Goal: Task Accomplishment & Management: Use online tool/utility

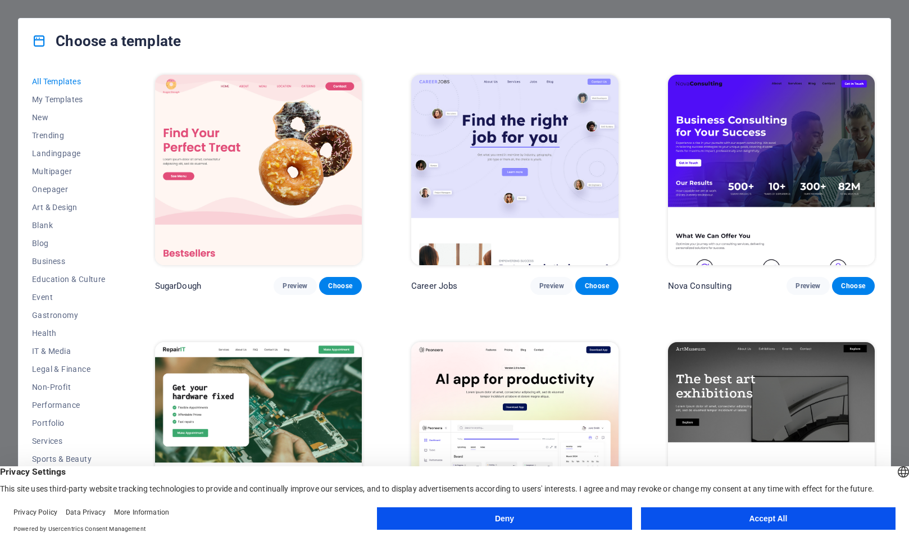
click at [269, 149] on img at bounding box center [258, 170] width 207 height 190
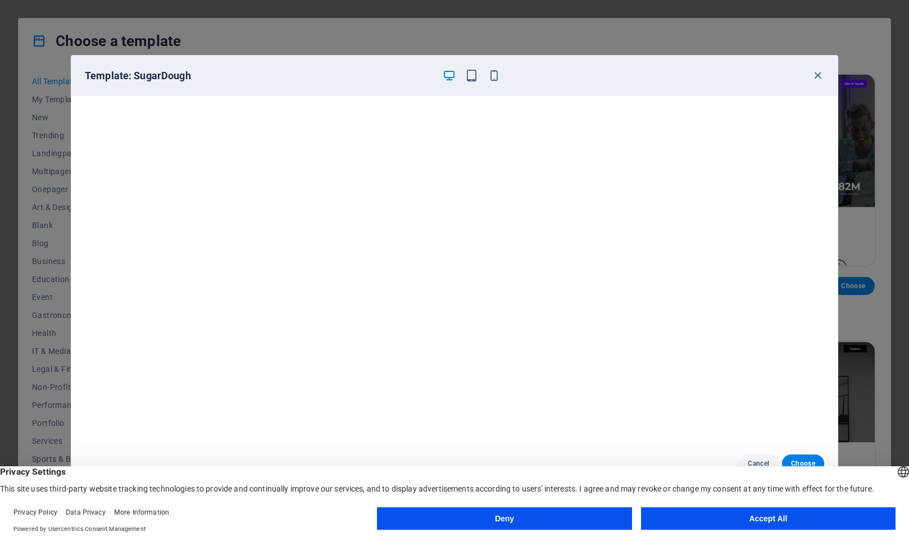
scroll to position [3, 0]
click at [470, 81] on icon "button" at bounding box center [471, 75] width 13 height 13
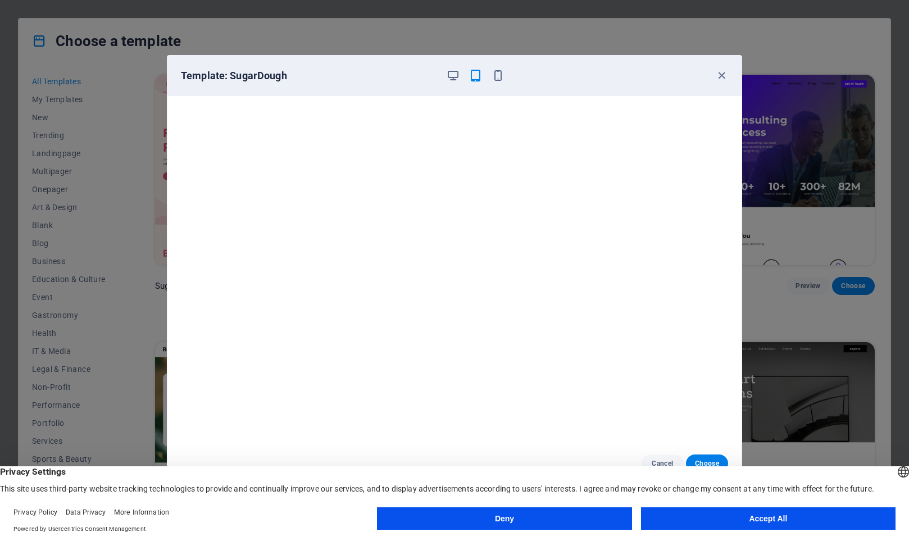
click at [491, 78] on div at bounding box center [475, 75] width 58 height 13
click at [502, 79] on icon "button" at bounding box center [498, 75] width 13 height 13
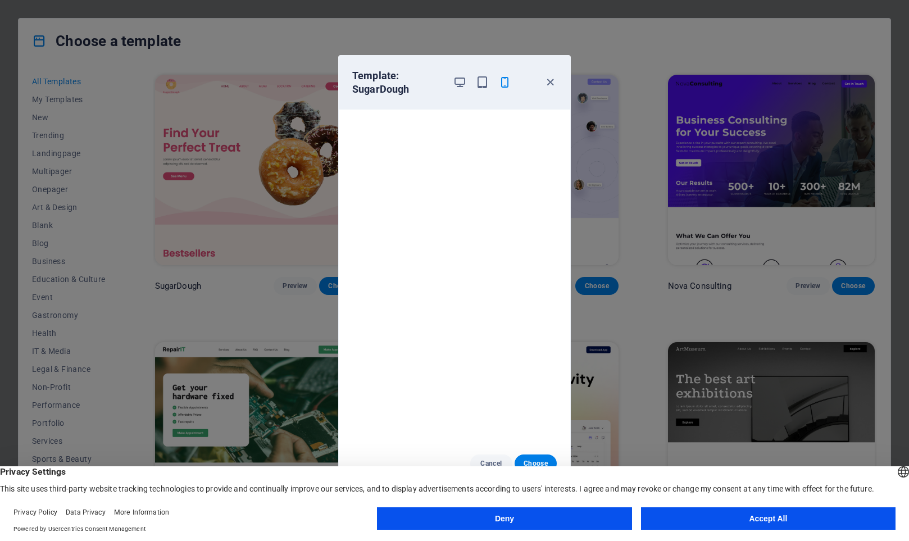
click at [778, 518] on button "Accept All" at bounding box center [768, 518] width 255 height 22
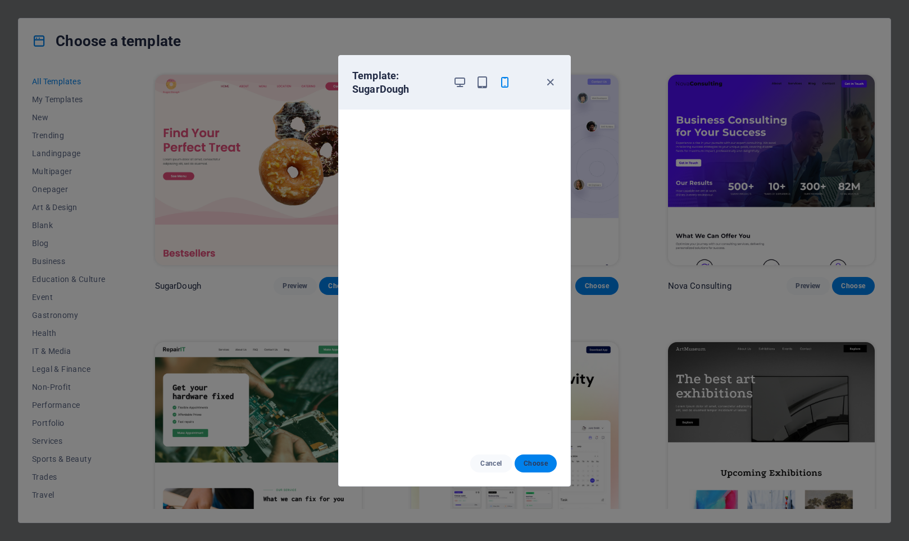
click at [536, 465] on span "Choose" at bounding box center [536, 463] width 24 height 9
